Goal: Task Accomplishment & Management: Manage account settings

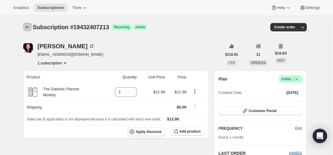
click at [29, 25] on icon "Subscriptions" at bounding box center [27, 27] width 6 height 6
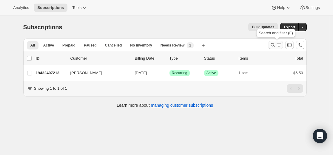
click at [274, 46] on icon "Search and filter results" at bounding box center [272, 45] width 4 height 4
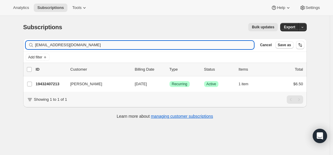
click at [183, 43] on input "[EMAIL_ADDRESS][DOMAIN_NAME]" at bounding box center [144, 45] width 219 height 8
type input "[EMAIL_ADDRESS][DOMAIN_NAME]"
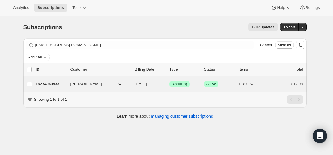
click at [50, 85] on p "16274063533" at bounding box center [51, 84] width 30 height 6
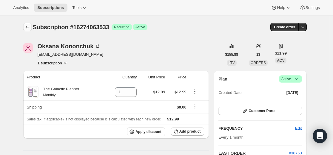
click at [30, 28] on icon "Subscriptions" at bounding box center [27, 27] width 6 height 6
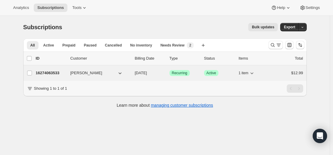
click at [53, 70] on p "16274063533" at bounding box center [51, 73] width 30 height 6
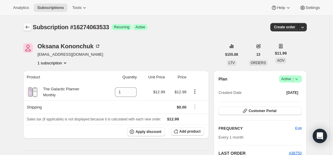
click at [30, 29] on icon "Subscriptions" at bounding box center [27, 27] width 6 height 6
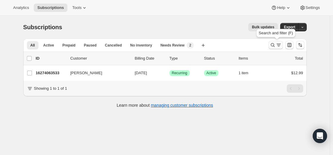
click at [273, 46] on icon "Search and filter results" at bounding box center [273, 45] width 6 height 6
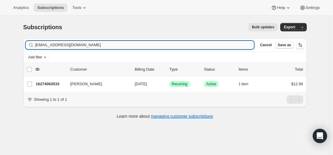
click at [201, 47] on input "[EMAIL_ADDRESS][DOMAIN_NAME]" at bounding box center [144, 45] width 219 height 8
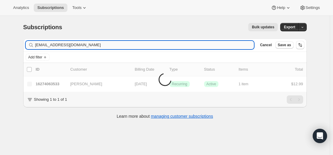
click at [72, 44] on input "[EMAIL_ADDRESS][DOMAIN_NAME]" at bounding box center [144, 45] width 219 height 8
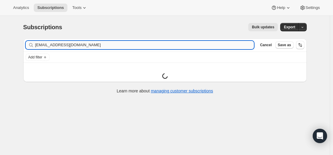
type input "[EMAIL_ADDRESS][DOMAIN_NAME]"
